Goal: Transaction & Acquisition: Purchase product/service

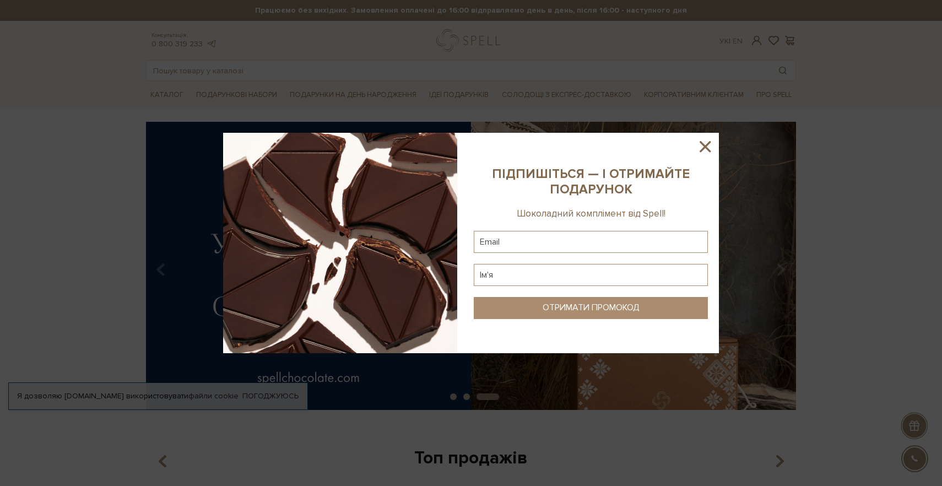
click at [708, 145] on icon at bounding box center [705, 146] width 19 height 19
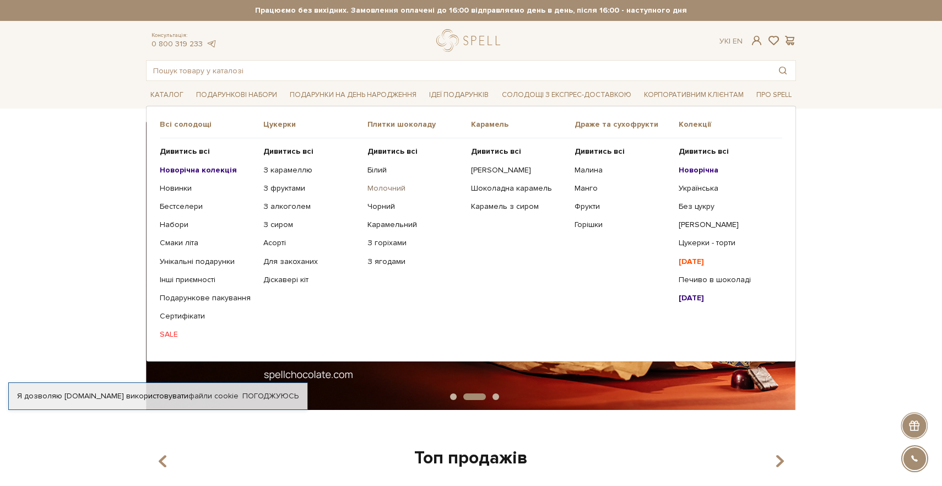
click at [385, 191] on link "Молочний" at bounding box center [414, 188] width 95 height 10
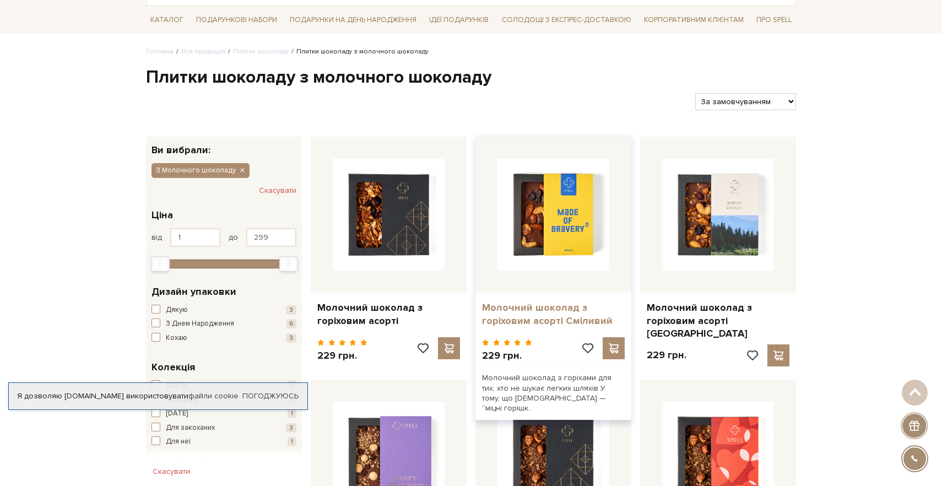
click at [513, 317] on link "Молочний шоколад з горіховим асорті Сміливий" at bounding box center [553, 314] width 143 height 26
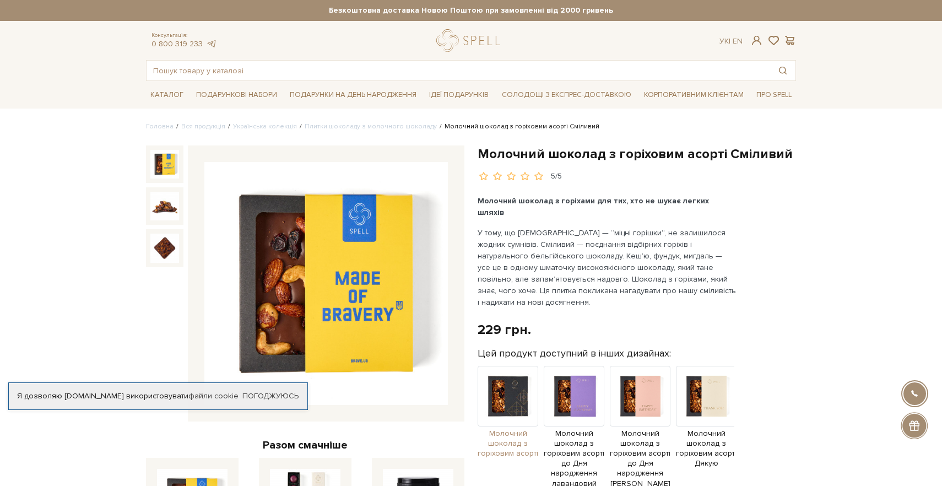
click at [508, 390] on img at bounding box center [507, 396] width 61 height 61
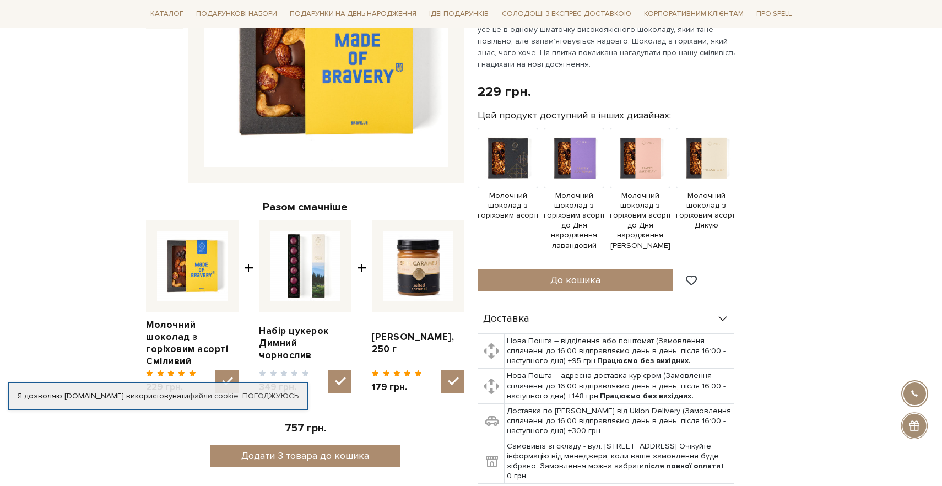
scroll to position [246, 0]
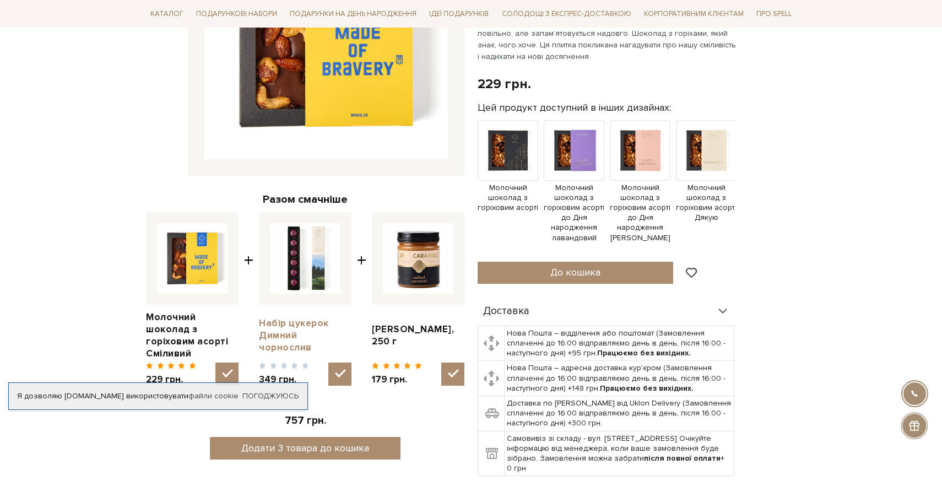
click at [282, 328] on link "Набір цукерок Димний чорнослив" at bounding box center [305, 335] width 93 height 36
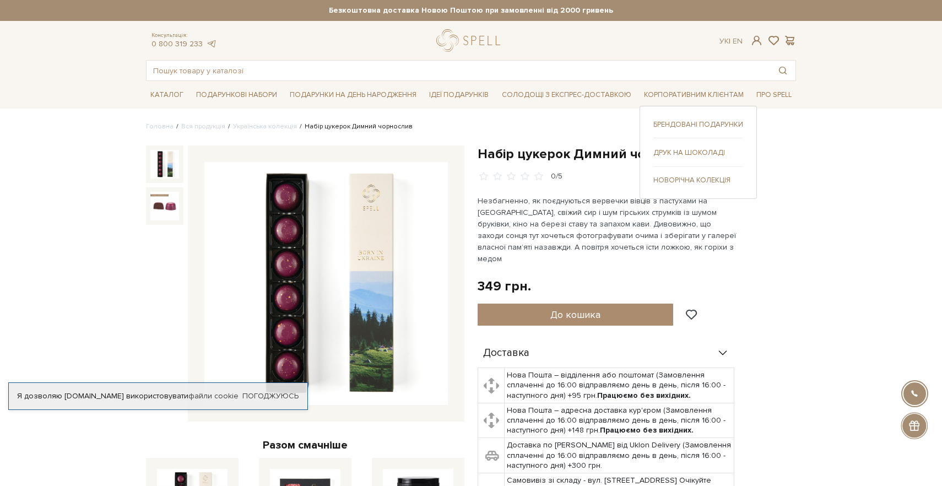
click at [675, 127] on link "Брендовані подарунки" at bounding box center [698, 125] width 90 height 10
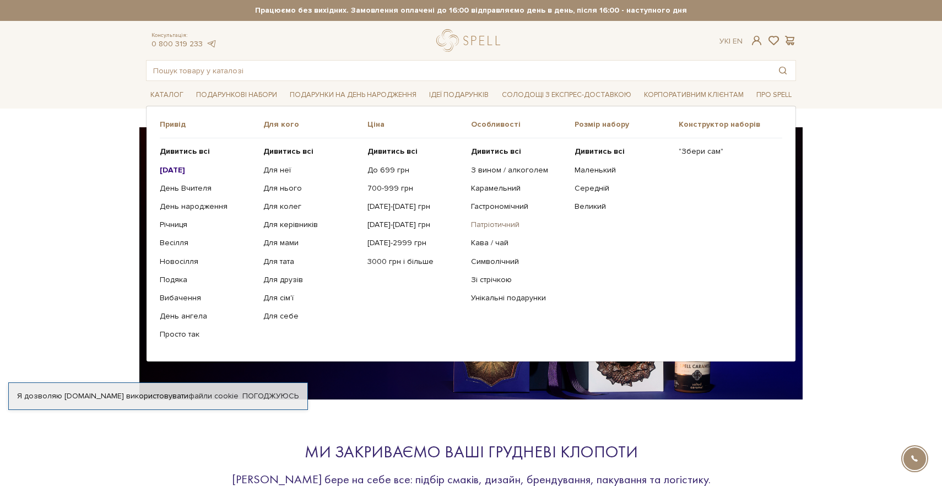
click at [503, 226] on link "Патріотичний" at bounding box center [518, 225] width 95 height 10
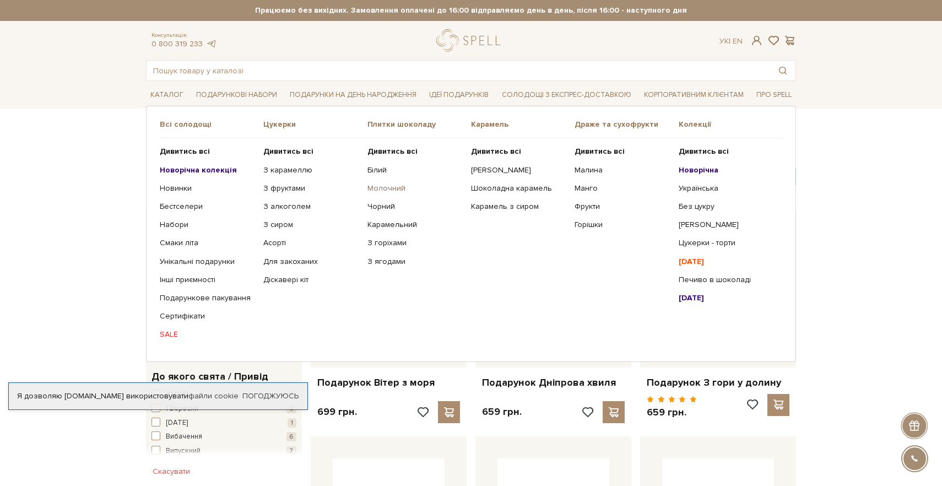
click at [381, 185] on link "Молочний" at bounding box center [414, 188] width 95 height 10
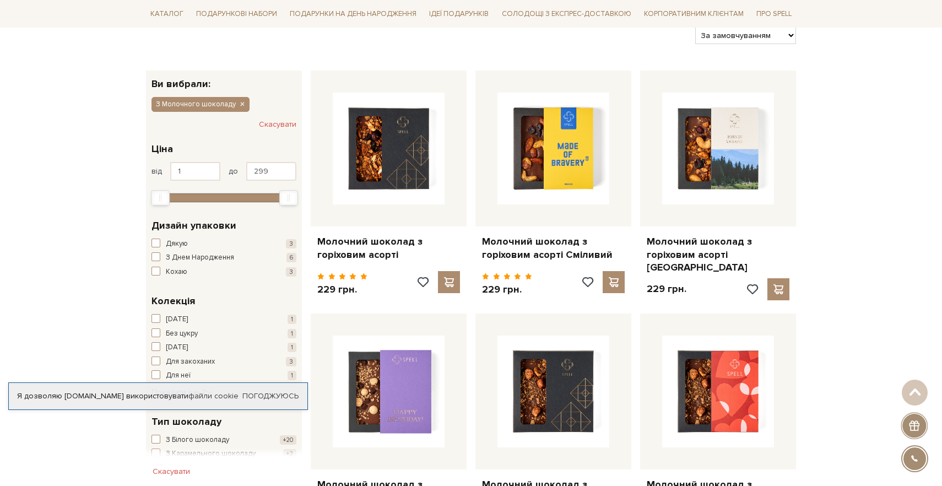
scroll to position [137, 0]
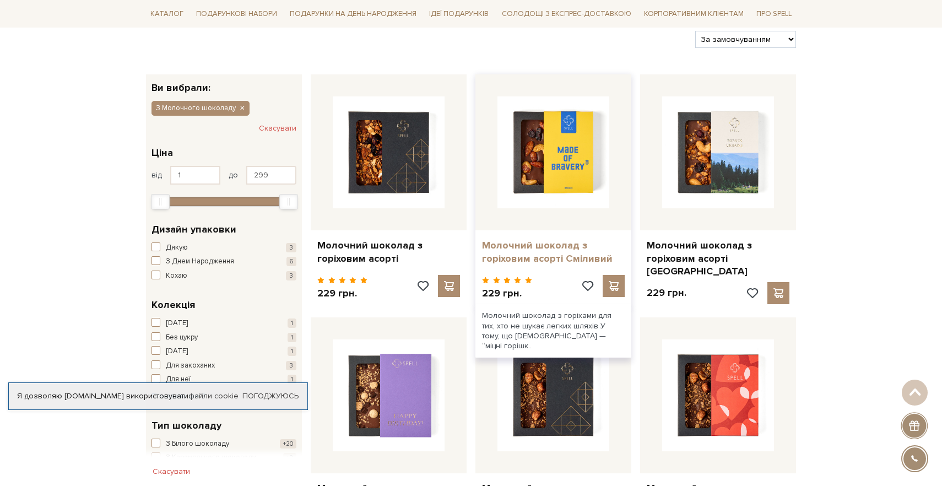
click at [526, 256] on link "Молочний шоколад з горіховим асорті Сміливий" at bounding box center [553, 252] width 143 height 26
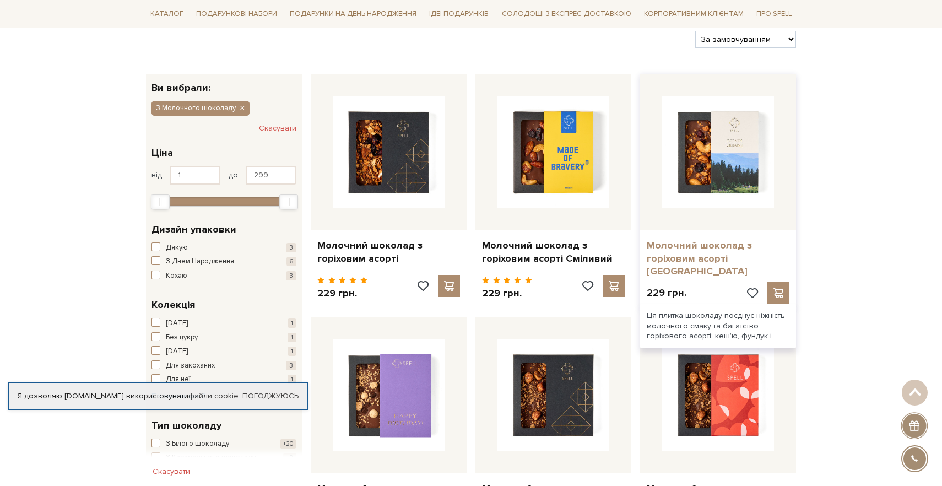
click at [693, 254] on link "Молочний шоколад з горіховим асорті [GEOGRAPHIC_DATA]" at bounding box center [718, 258] width 143 height 39
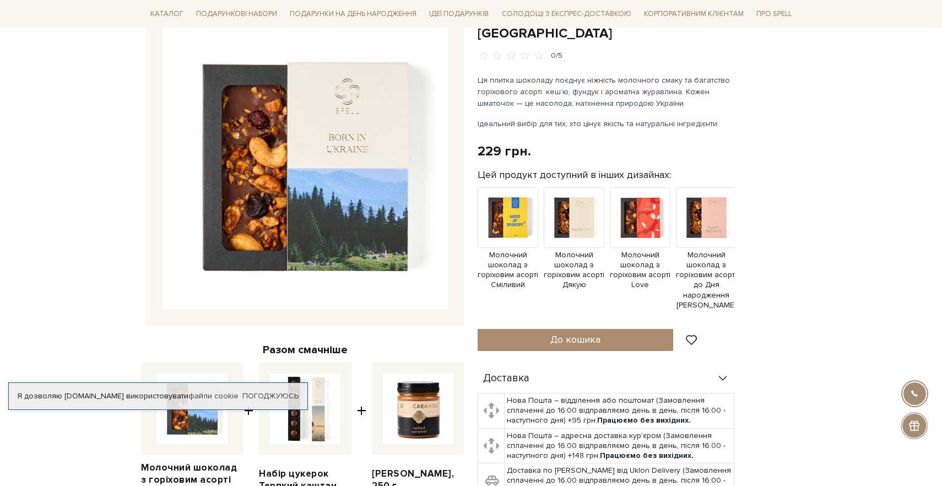
scroll to position [95, 0]
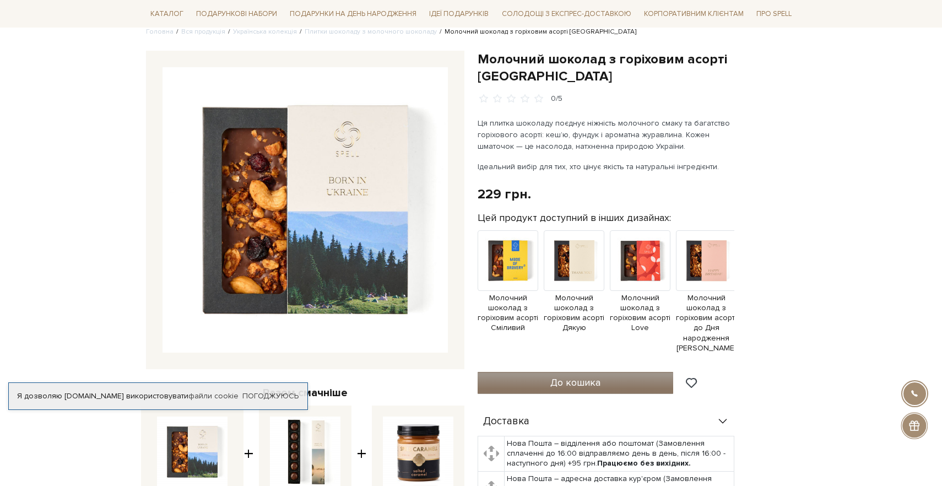
click at [535, 372] on button "До кошика" at bounding box center [575, 383] width 196 height 22
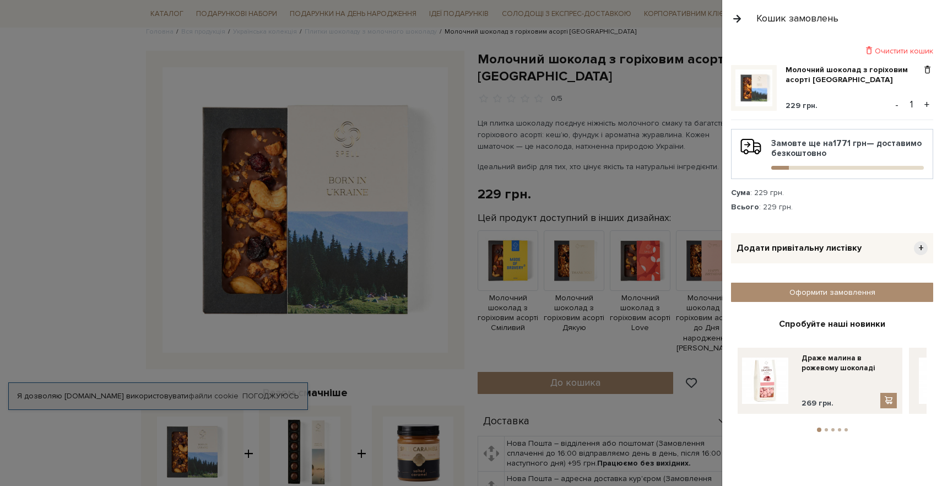
click at [927, 104] on button "+" at bounding box center [926, 104] width 13 height 17
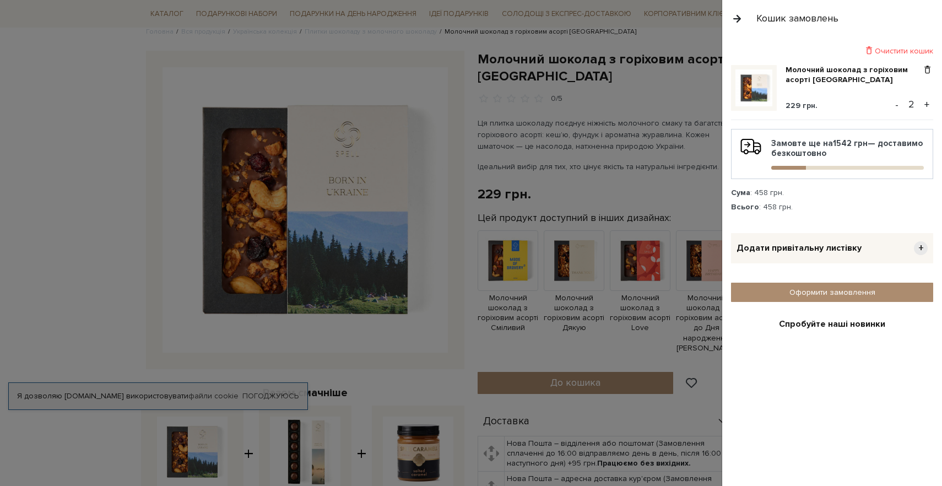
click at [927, 104] on button "+" at bounding box center [926, 104] width 13 height 17
click at [928, 104] on button "+" at bounding box center [926, 104] width 13 height 17
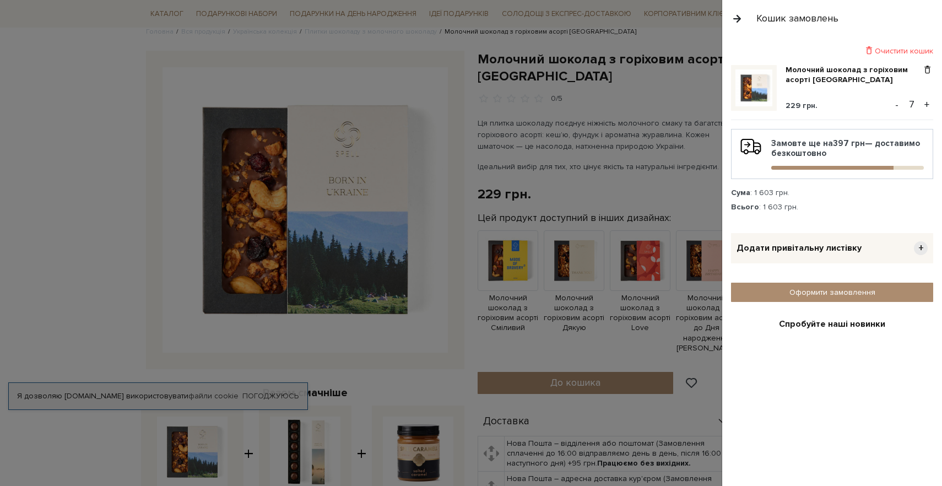
click at [928, 104] on button "+" at bounding box center [926, 104] width 13 height 17
click at [809, 296] on link "Оформити замовлення" at bounding box center [832, 292] width 202 height 19
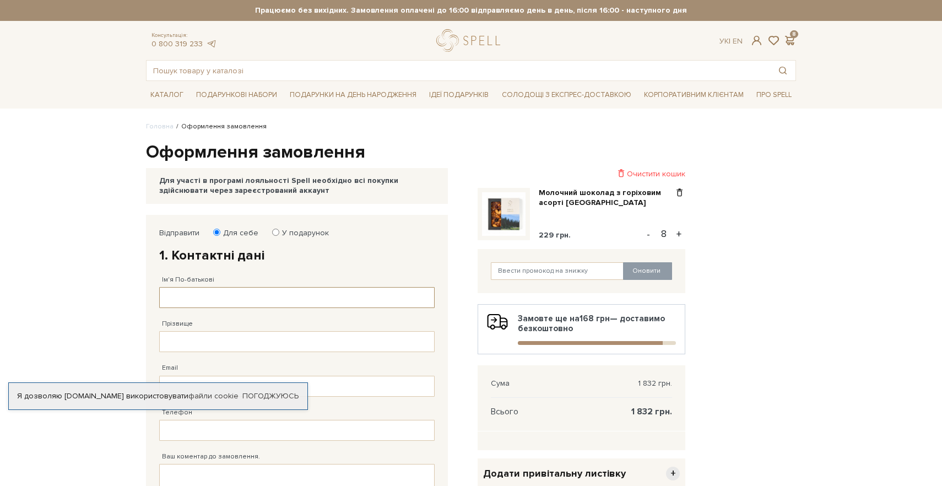
click at [235, 291] on input "Ім'я По-батькові" at bounding box center [296, 297] width 275 height 21
type input "Тетяна"
type input "Рекало"
type input "hr@lampalampa.net"
type input "38 (063) 690 29 01"
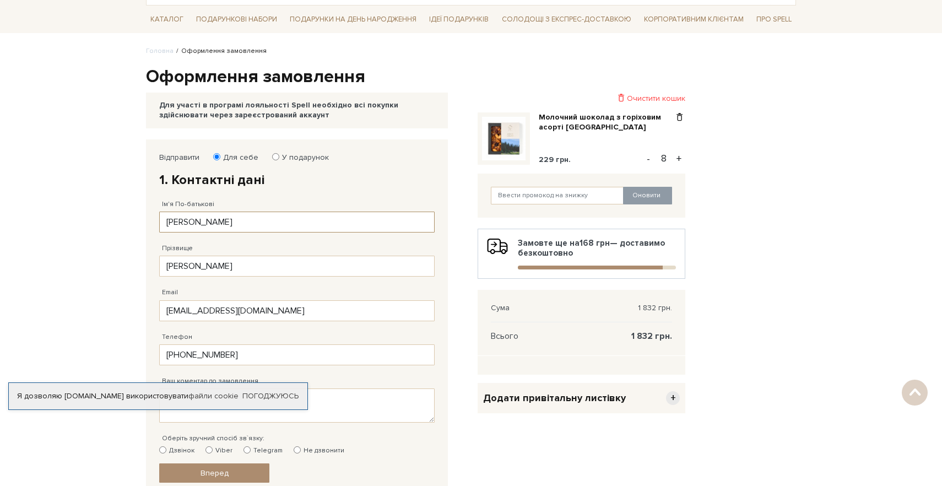
type input "38 (063) 690 29 01"
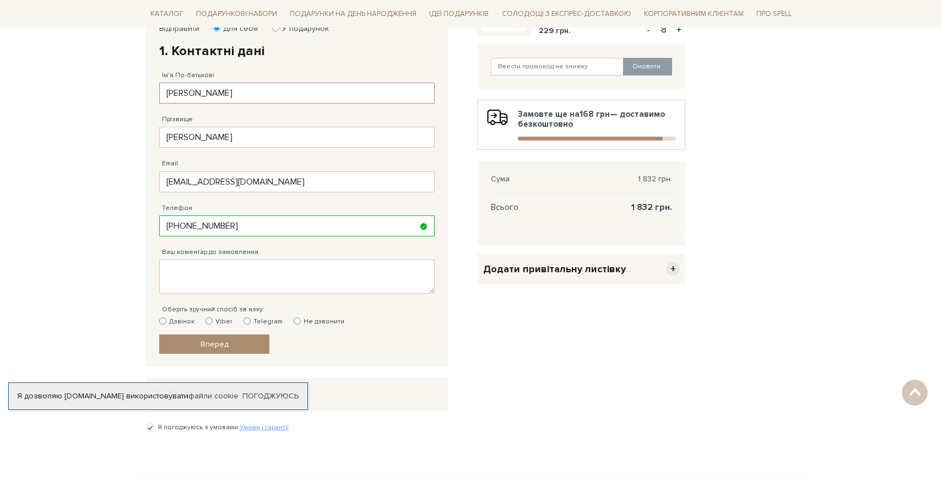
scroll to position [205, 0]
click at [294, 320] on input "Не дзвонити" at bounding box center [297, 320] width 7 height 7
radio input "true"
click at [230, 345] on link "Вперед" at bounding box center [214, 343] width 110 height 19
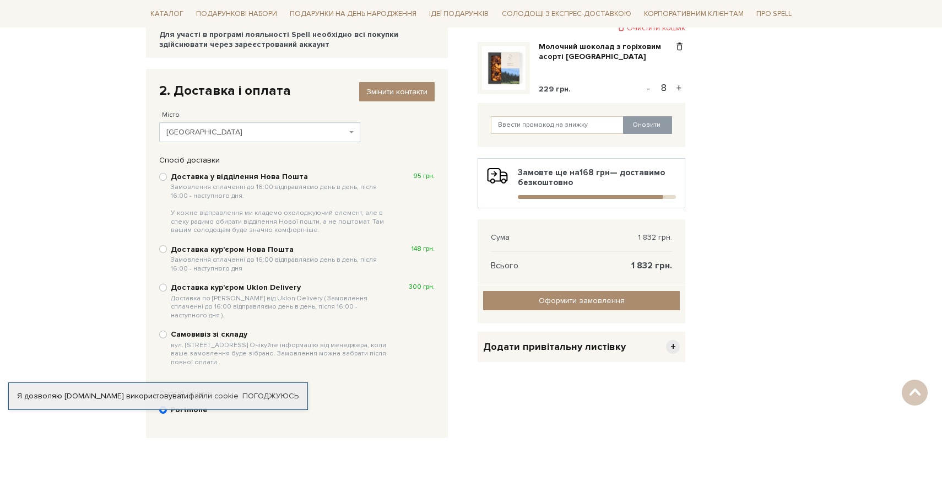
scroll to position [154, 0]
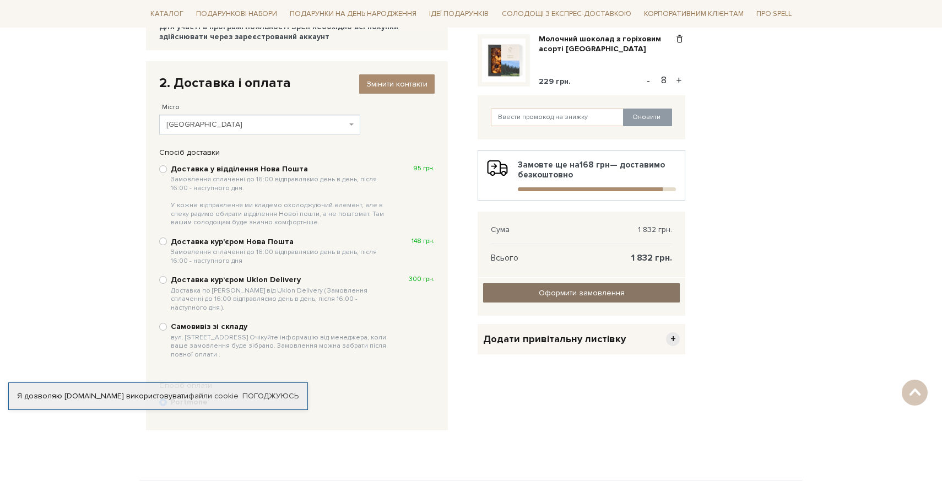
click at [536, 292] on link "Оформити замовлення" at bounding box center [581, 292] width 197 height 19
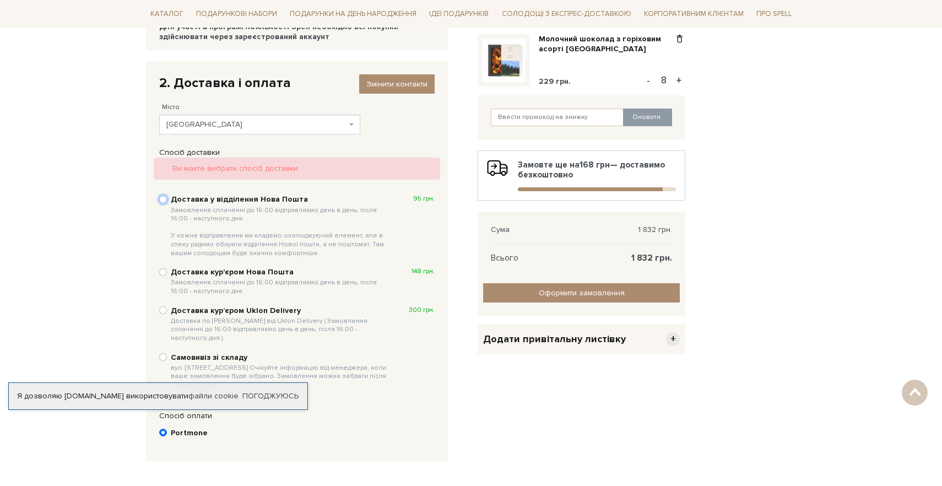
click at [162, 198] on input "Доставка у відділення Нова Пошта Замовлення сплаченні до 16:00 відправляємо ден…" at bounding box center [163, 200] width 8 height 8
radio input "true"
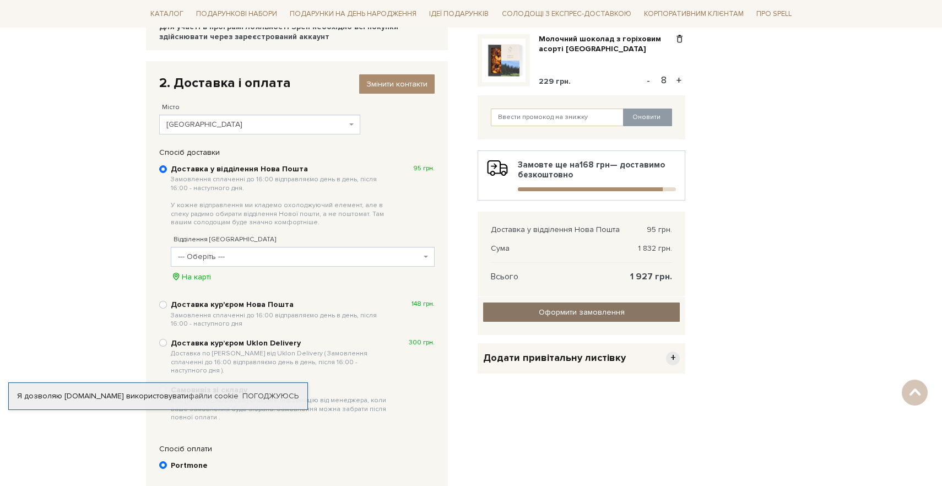
click at [560, 313] on input "Оформити замовлення" at bounding box center [581, 311] width 197 height 19
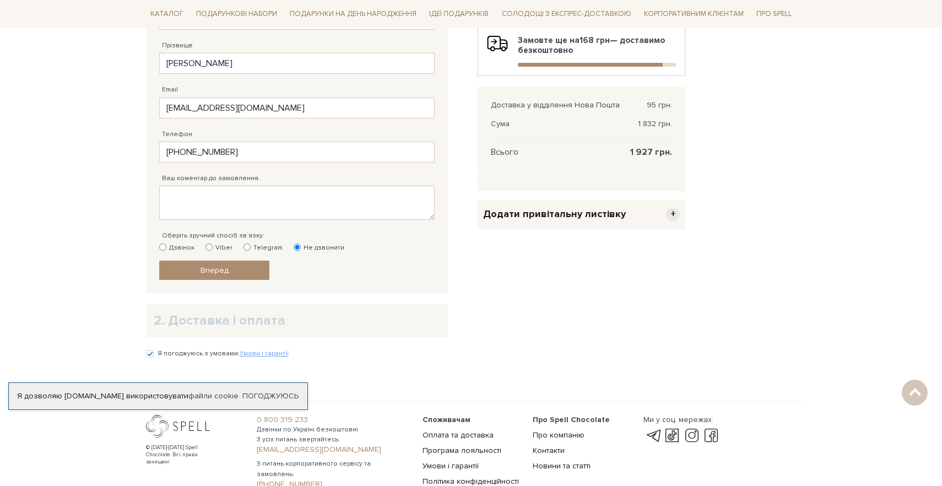
scroll to position [278, 0]
click at [222, 272] on span "Вперед" at bounding box center [214, 270] width 28 height 9
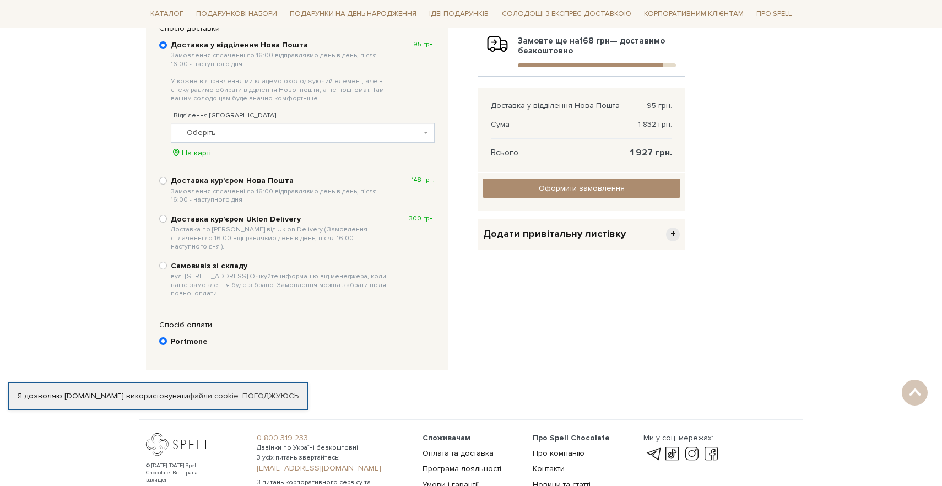
scroll to position [214, 0]
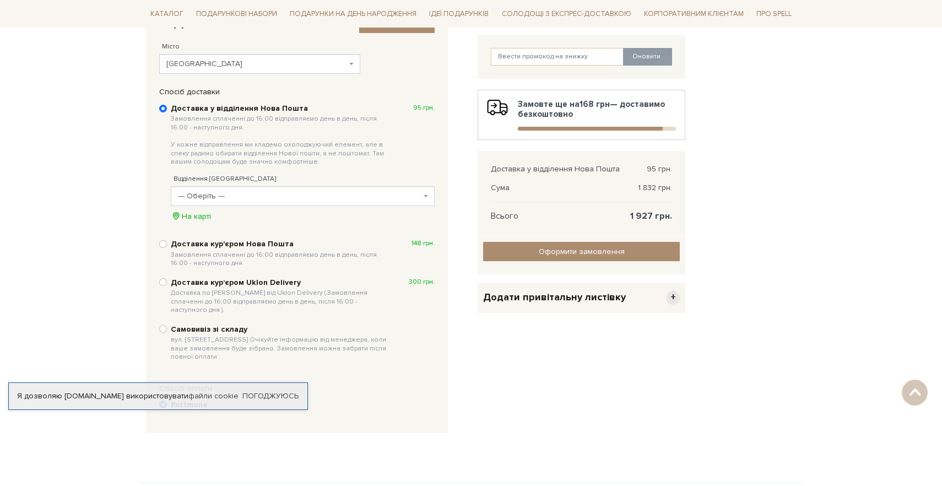
click at [202, 194] on span "--- Оберіть ---" at bounding box center [299, 196] width 243 height 11
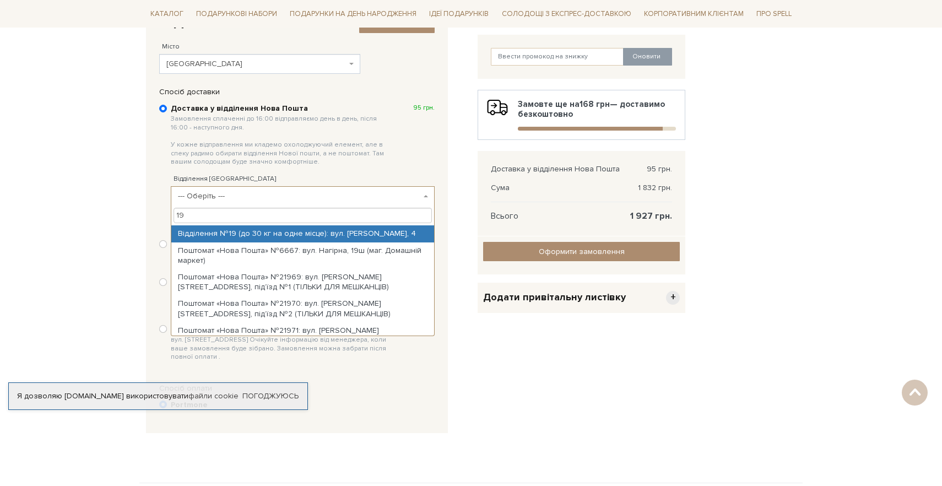
type input "19"
select select "Відділення №19 (до 30 кг на одне місце): вул. Івана Дзюби, 4"
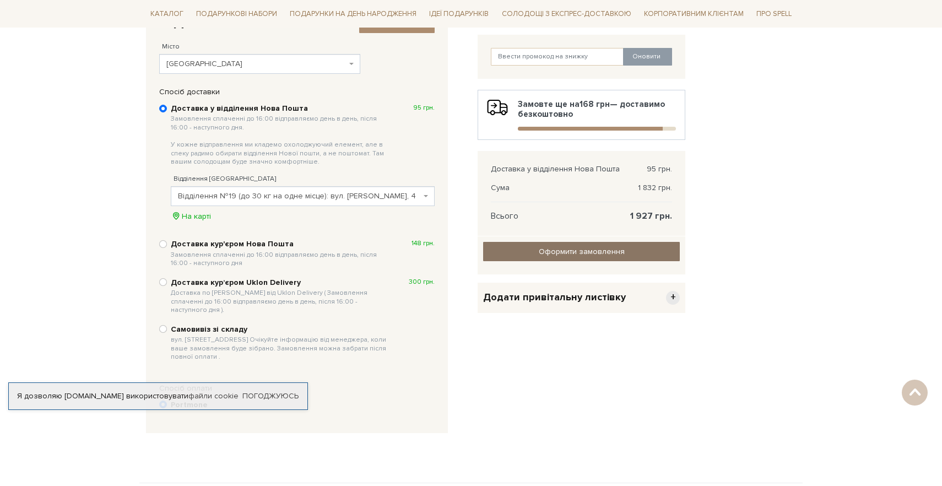
click at [531, 254] on input "Оформити замовлення" at bounding box center [581, 251] width 197 height 19
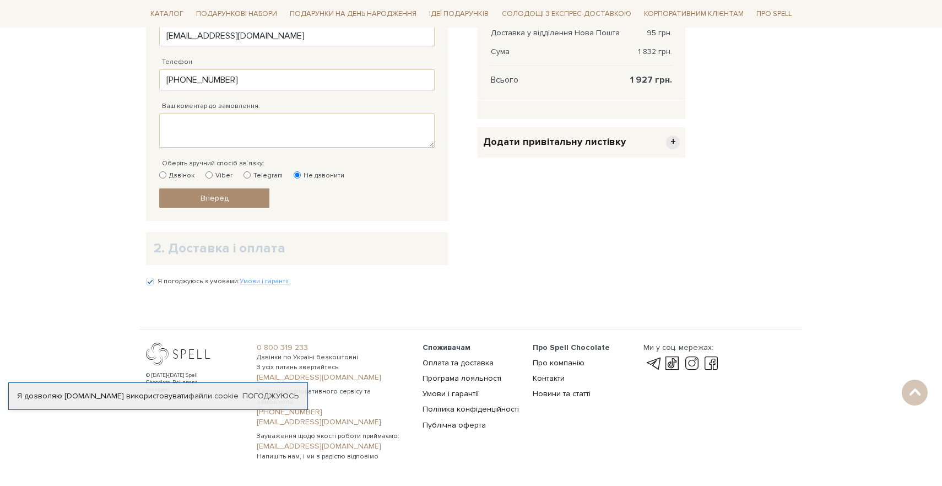
scroll to position [350, 0]
click at [225, 196] on span "Вперед" at bounding box center [214, 197] width 28 height 9
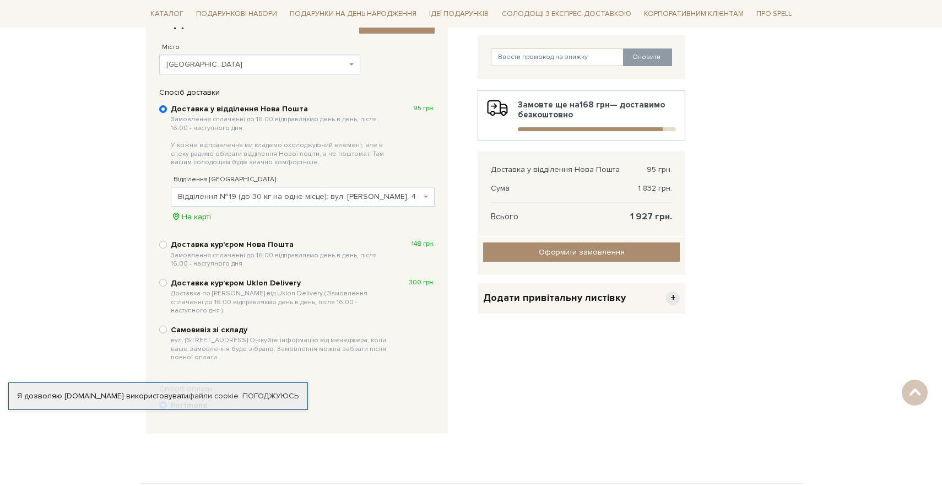
scroll to position [200, 0]
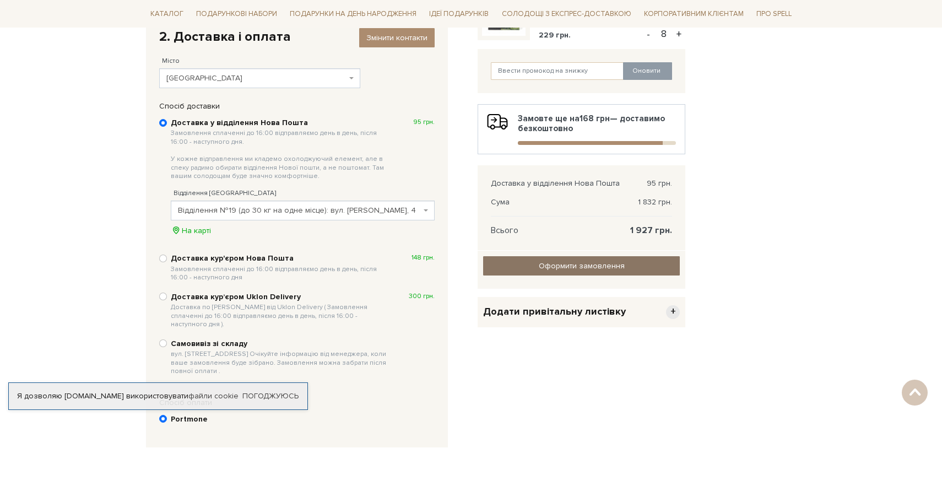
click at [565, 264] on input "Оформити замовлення" at bounding box center [581, 265] width 197 height 19
